Goal: Check status: Check status

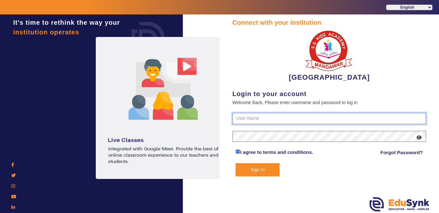
type input "9928895959"
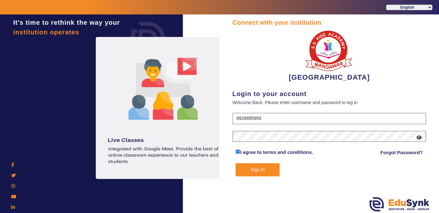
click at [247, 170] on button "Sign In" at bounding box center [258, 169] width 44 height 13
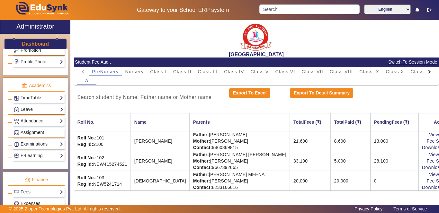
scroll to position [218, 0]
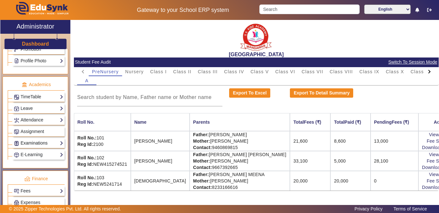
click at [53, 141] on link "Examinations" at bounding box center [39, 143] width 50 height 7
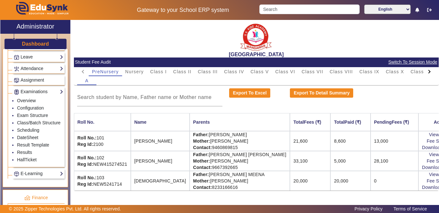
scroll to position [271, 0]
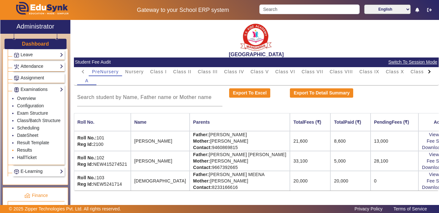
click at [22, 153] on link "Results" at bounding box center [24, 150] width 15 height 5
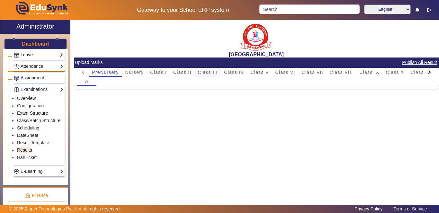
click at [212, 74] on span "Class III" at bounding box center [208, 72] width 20 height 5
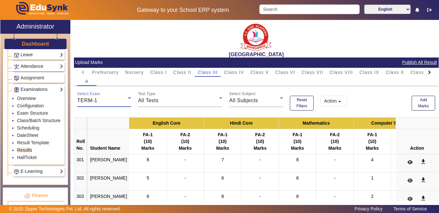
click at [129, 101] on icon at bounding box center [130, 98] width 8 height 8
click at [127, 101] on div at bounding box center [219, 106] width 439 height 213
click at [219, 100] on icon at bounding box center [221, 98] width 8 height 8
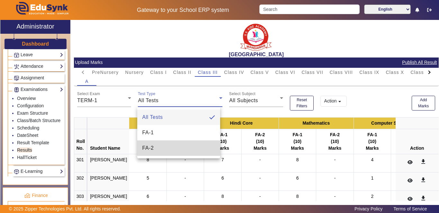
click at [188, 145] on mat-option "FA-2" at bounding box center [178, 148] width 83 height 15
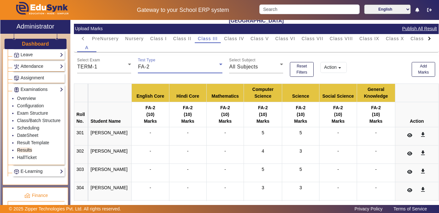
scroll to position [32, 0]
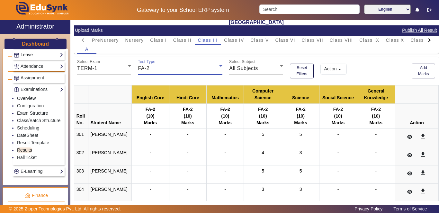
click at [219, 66] on icon at bounding box center [220, 66] width 3 height 2
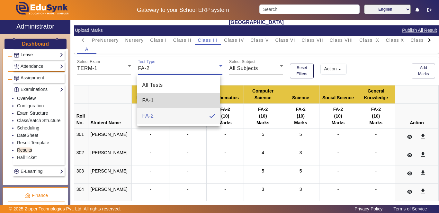
click at [198, 99] on mat-option "FA-1" at bounding box center [178, 100] width 83 height 15
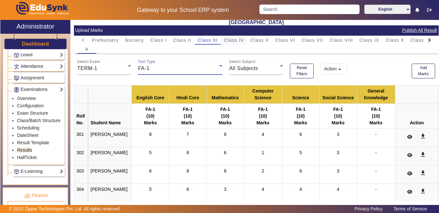
click at [237, 39] on span "Class IV" at bounding box center [234, 40] width 20 height 5
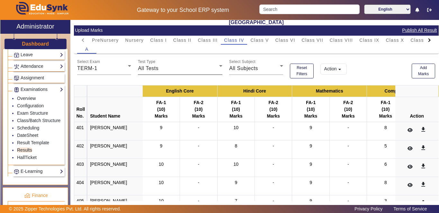
click at [217, 67] on icon at bounding box center [221, 66] width 8 height 8
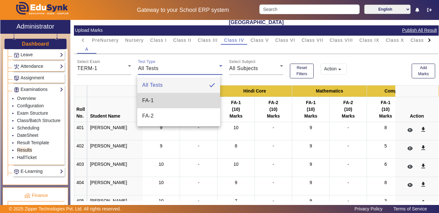
click at [186, 99] on mat-option "FA-1" at bounding box center [178, 100] width 83 height 15
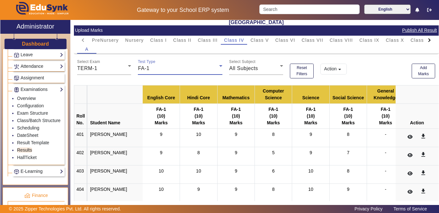
click at [218, 66] on icon at bounding box center [221, 66] width 8 height 8
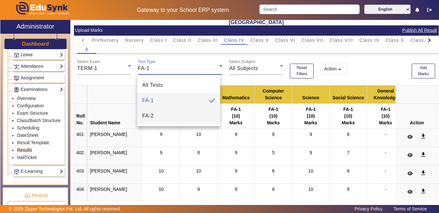
click at [196, 115] on mat-option "FA-2" at bounding box center [178, 115] width 83 height 15
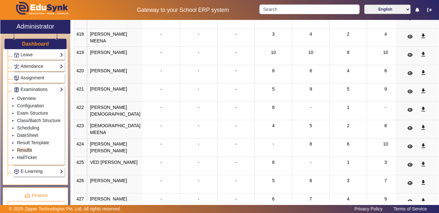
scroll to position [446, 0]
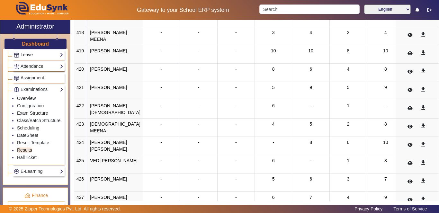
click at [273, 143] on span "-" at bounding box center [274, 142] width 2 height 5
click at [408, 144] on icon at bounding box center [410, 145] width 5 height 5
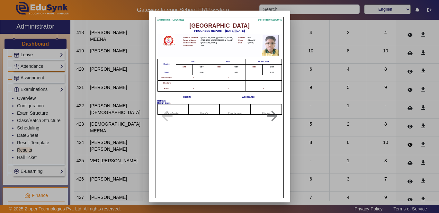
scroll to position [8, 0]
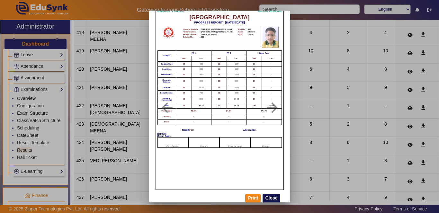
click at [270, 198] on button "Close" at bounding box center [271, 198] width 17 height 8
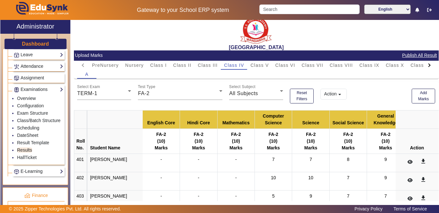
scroll to position [8, 0]
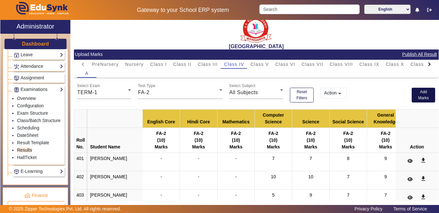
click at [420, 95] on button "Add Marks" at bounding box center [424, 95] width 24 height 15
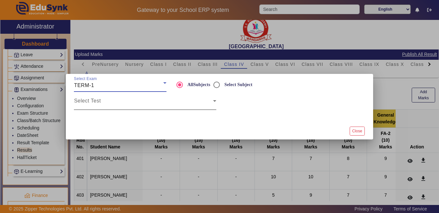
click at [212, 101] on icon at bounding box center [215, 101] width 8 height 8
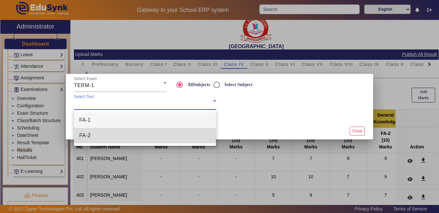
click at [186, 138] on mat-option "FA-2" at bounding box center [145, 135] width 142 height 15
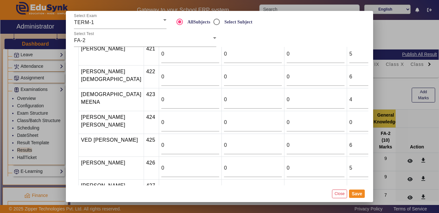
scroll to position [508, 0]
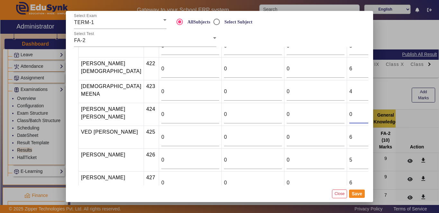
click at [350, 113] on input "0" at bounding box center [379, 115] width 58 height 8
type input "7"
click at [356, 193] on button "Save" at bounding box center [357, 194] width 16 height 8
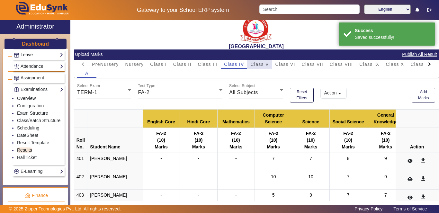
click at [262, 64] on span "Class V" at bounding box center [260, 64] width 18 height 5
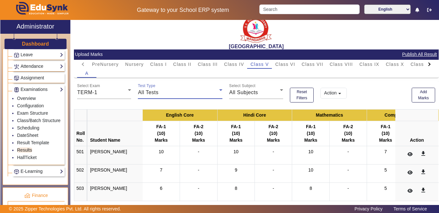
click at [217, 93] on icon at bounding box center [221, 90] width 8 height 8
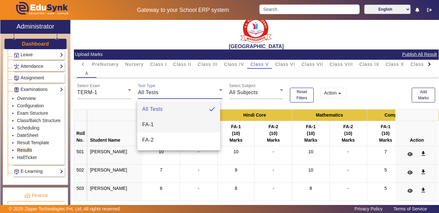
click at [187, 124] on mat-option "FA-1" at bounding box center [178, 124] width 83 height 15
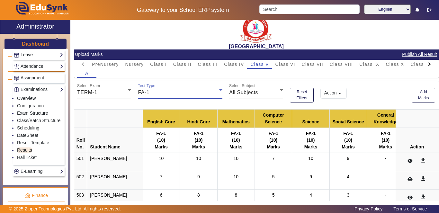
click at [217, 89] on icon at bounding box center [221, 90] width 8 height 8
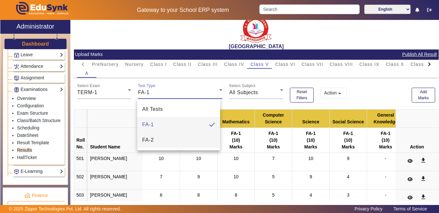
click at [197, 136] on mat-option "FA-2" at bounding box center [178, 139] width 83 height 15
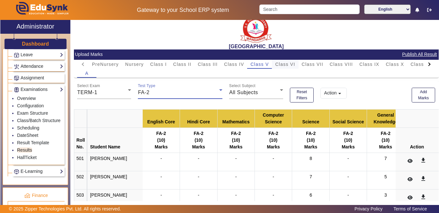
click at [289, 63] on span "Class VI" at bounding box center [285, 64] width 20 height 5
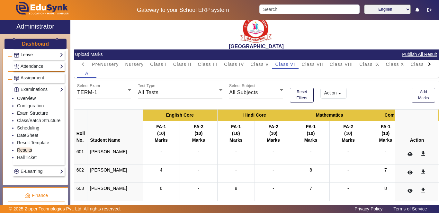
click at [214, 94] on div "All Tests" at bounding box center [178, 93] width 81 height 8
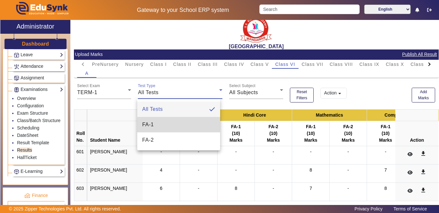
click at [196, 127] on mat-option "FA-1" at bounding box center [178, 124] width 83 height 15
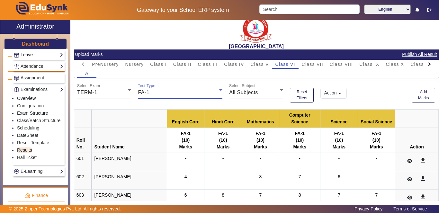
click at [213, 93] on div "FA-1" at bounding box center [178, 93] width 81 height 8
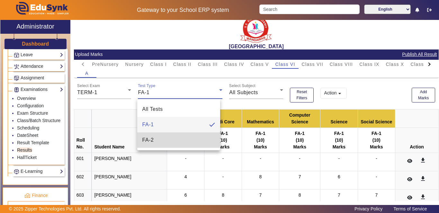
click at [199, 140] on mat-option "FA-2" at bounding box center [178, 139] width 83 height 15
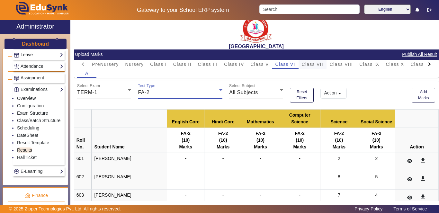
click at [319, 64] on span "Class VII" at bounding box center [313, 64] width 22 height 5
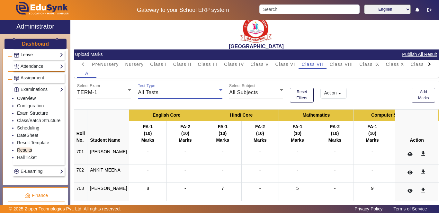
click at [219, 92] on icon at bounding box center [221, 90] width 8 height 8
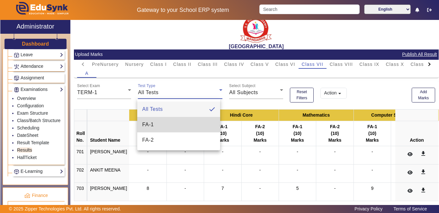
click at [199, 126] on mat-option "FA-1" at bounding box center [178, 124] width 83 height 15
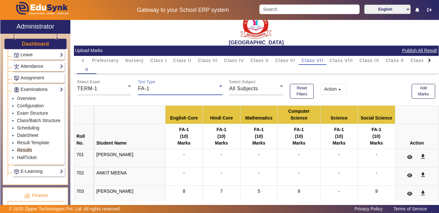
scroll to position [0, 0]
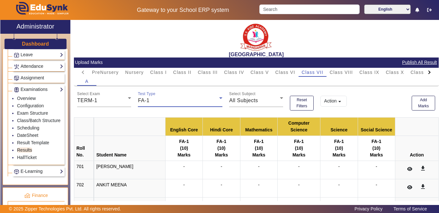
click at [217, 97] on icon at bounding box center [221, 98] width 8 height 8
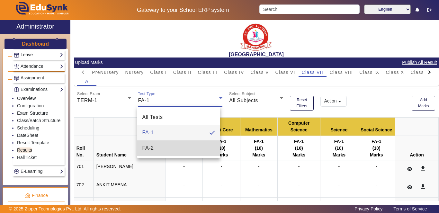
click at [191, 150] on mat-option "FA-2" at bounding box center [178, 148] width 83 height 15
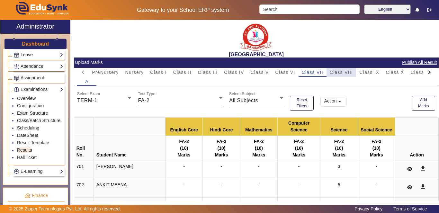
click at [344, 73] on span "Class VIII" at bounding box center [341, 72] width 23 height 5
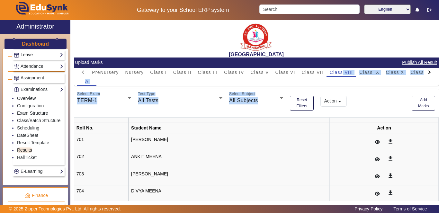
drag, startPoint x: 344, startPoint y: 73, endPoint x: 246, endPoint y: 108, distance: 103.4
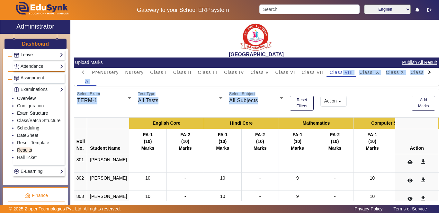
click at [206, 103] on div "All Tests" at bounding box center [178, 101] width 81 height 8
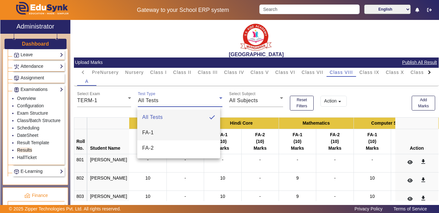
click at [195, 132] on mat-option "FA-1" at bounding box center [178, 132] width 83 height 15
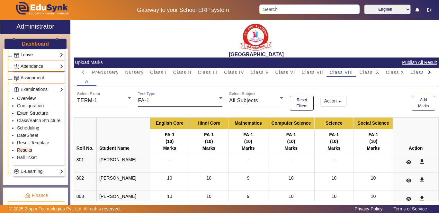
click at [217, 99] on icon at bounding box center [221, 98] width 8 height 8
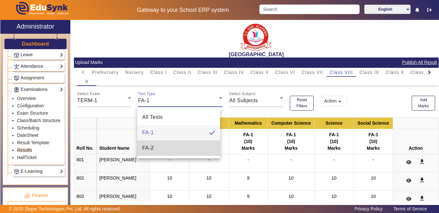
click at [195, 151] on mat-option "FA-2" at bounding box center [178, 148] width 83 height 15
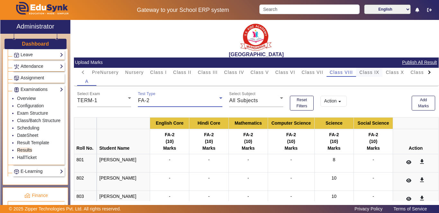
click at [372, 72] on span "Class IX" at bounding box center [370, 72] width 20 height 5
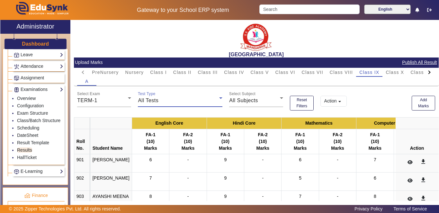
click at [214, 101] on div "All Tests" at bounding box center [178, 101] width 81 height 8
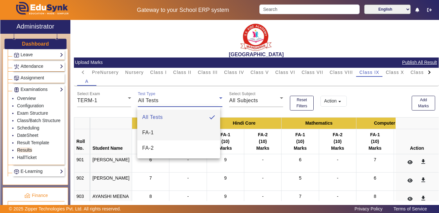
click at [197, 131] on mat-option "FA-1" at bounding box center [178, 132] width 83 height 15
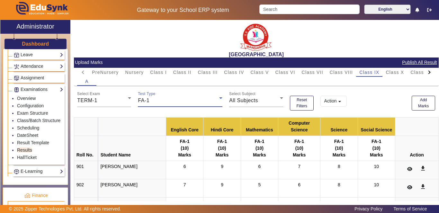
click at [217, 98] on icon at bounding box center [221, 98] width 8 height 8
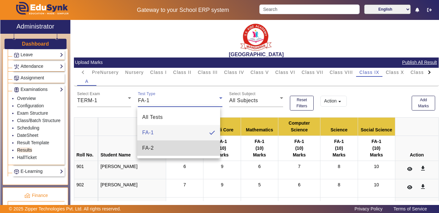
click at [198, 148] on mat-option "FA-2" at bounding box center [178, 148] width 83 height 15
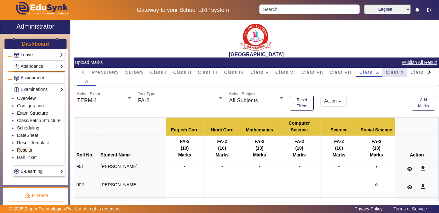
click at [396, 72] on span "Class X" at bounding box center [395, 72] width 18 height 5
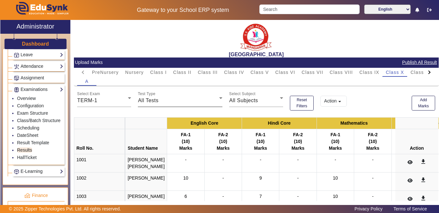
click at [214, 100] on div "All Tests" at bounding box center [178, 101] width 81 height 8
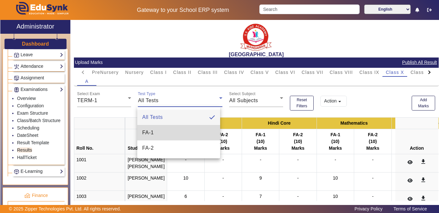
click at [198, 135] on mat-option "FA-1" at bounding box center [178, 132] width 83 height 15
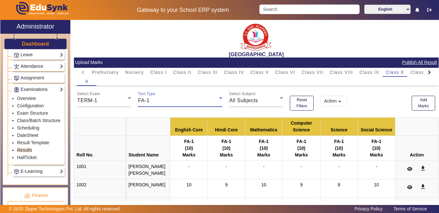
click at [218, 96] on icon at bounding box center [221, 98] width 8 height 8
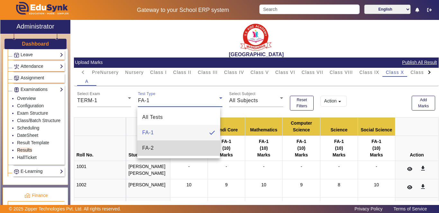
click at [208, 147] on mat-option "FA-2" at bounding box center [178, 148] width 83 height 15
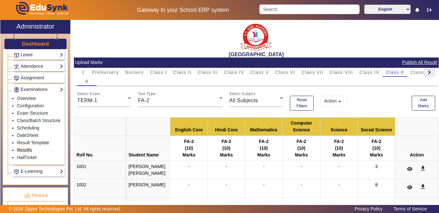
click at [424, 73] on div at bounding box center [430, 72] width 12 height 9
click at [334, 74] on span "Class XI" at bounding box center [333, 72] width 20 height 5
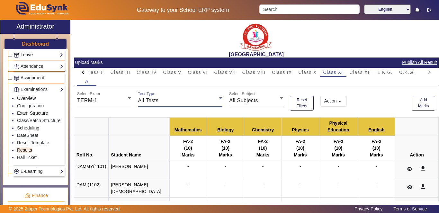
click at [215, 102] on div "All Tests" at bounding box center [178, 101] width 81 height 8
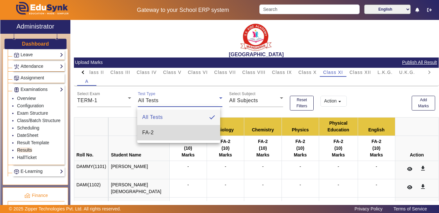
click at [192, 133] on mat-option "FA-2" at bounding box center [178, 132] width 83 height 15
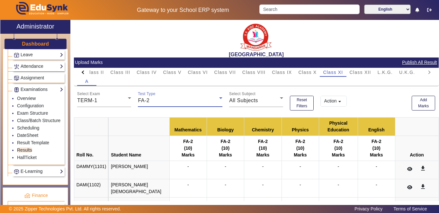
click at [212, 101] on div "FA-2" at bounding box center [178, 101] width 81 height 8
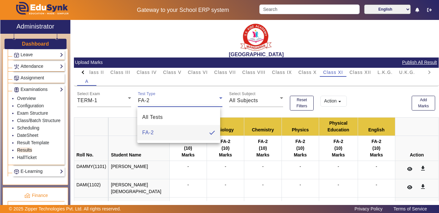
click at [243, 110] on div at bounding box center [219, 106] width 439 height 213
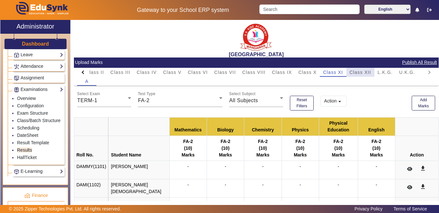
click at [367, 73] on span "Class XII" at bounding box center [361, 72] width 22 height 5
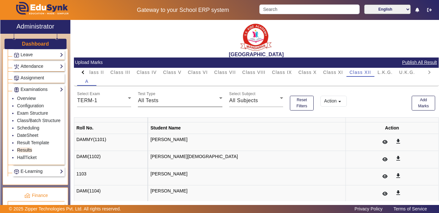
click at [215, 102] on div "All Tests" at bounding box center [178, 101] width 81 height 8
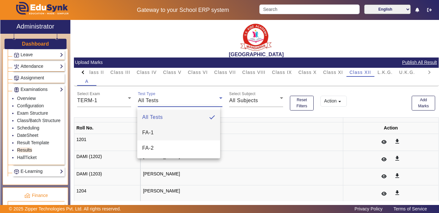
click at [192, 133] on mat-option "FA-1" at bounding box center [178, 132] width 83 height 15
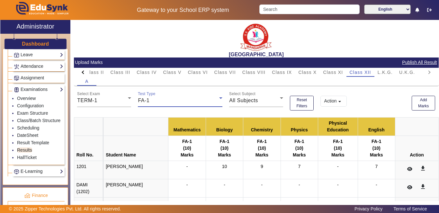
click at [216, 104] on div "FA-1" at bounding box center [178, 101] width 81 height 8
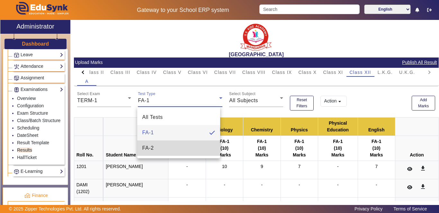
click at [187, 145] on mat-option "FA-2" at bounding box center [178, 148] width 83 height 15
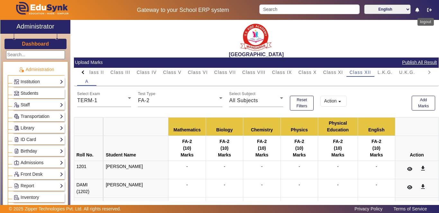
click at [428, 9] on icon "button" at bounding box center [429, 10] width 5 height 5
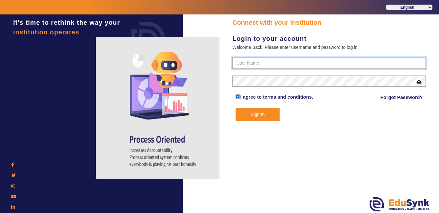
type input "9928895959"
